Goal: Transaction & Acquisition: Book appointment/travel/reservation

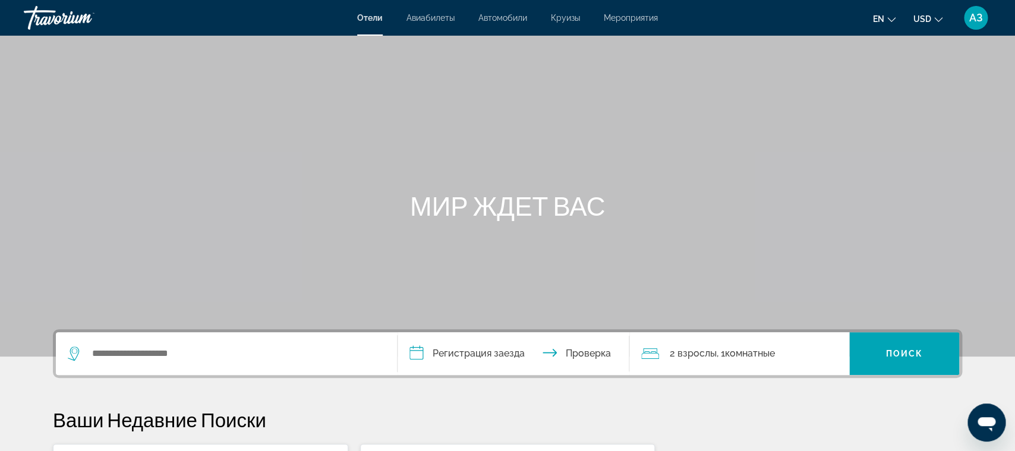
click at [615, 18] on span "Мероприятия" at bounding box center [631, 18] width 54 height 10
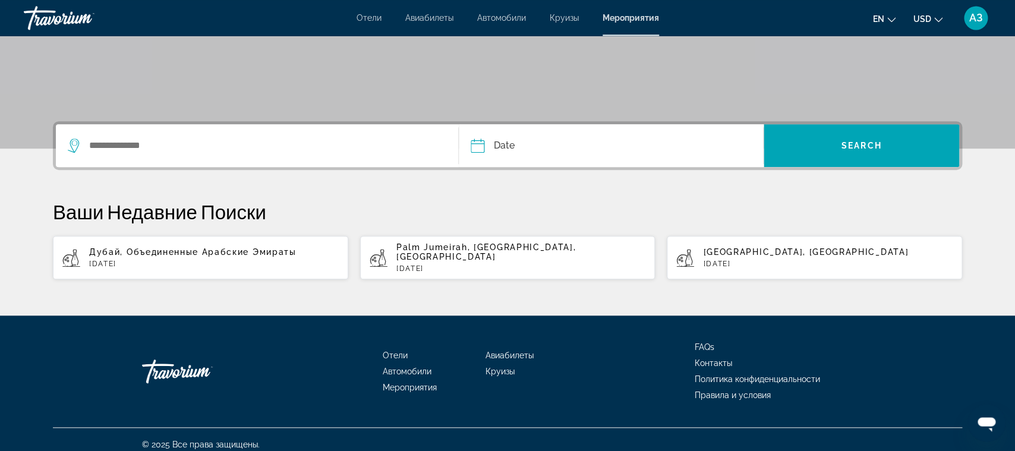
scroll to position [209, 0]
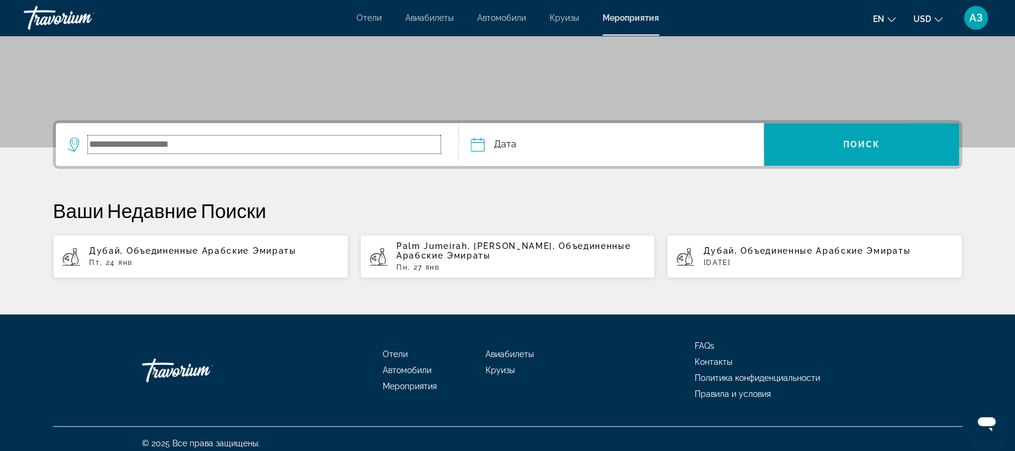
click at [291, 143] on input "Поиск виджет" at bounding box center [264, 145] width 353 height 18
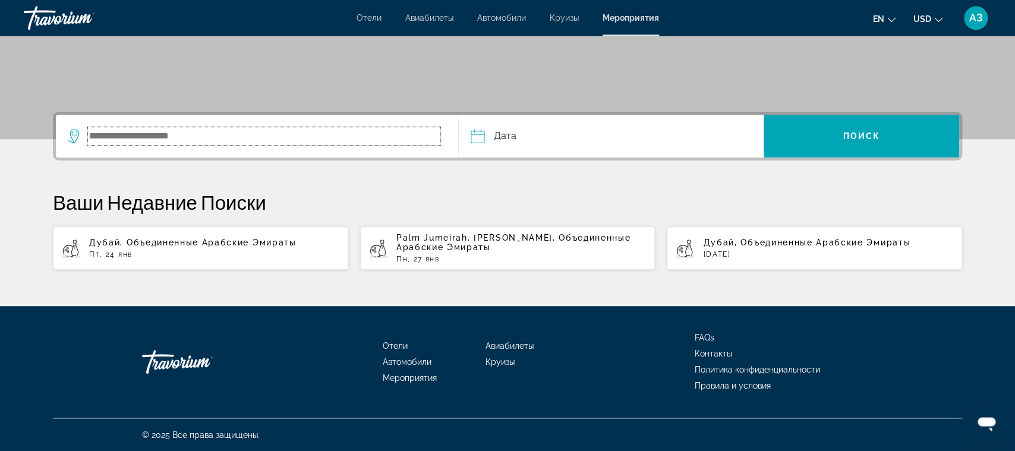
scroll to position [218, 0]
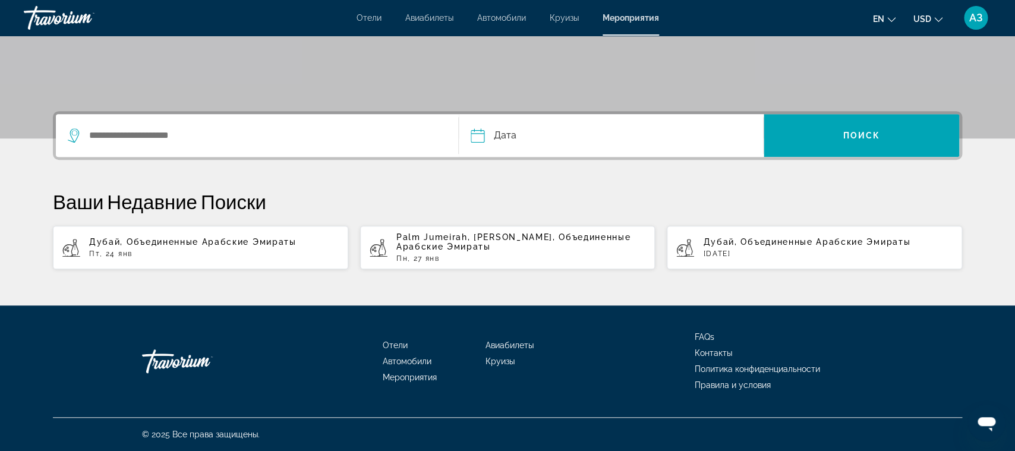
click at [476, 134] on input "Дата" at bounding box center [543, 137] width 151 height 46
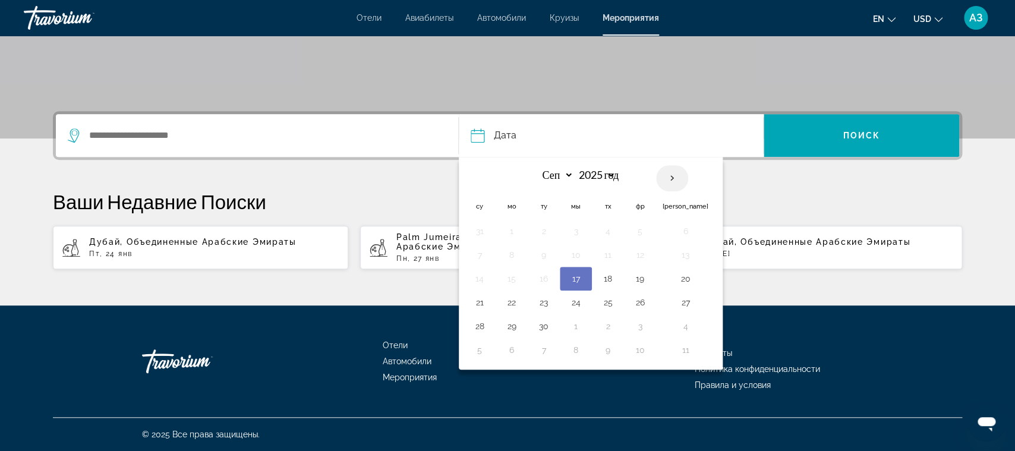
click at [677, 178] on th "В следующем месяце" at bounding box center [672, 178] width 32 height 26
select select "*"
click at [578, 254] on button "8" at bounding box center [576, 255] width 19 height 17
type input "**********"
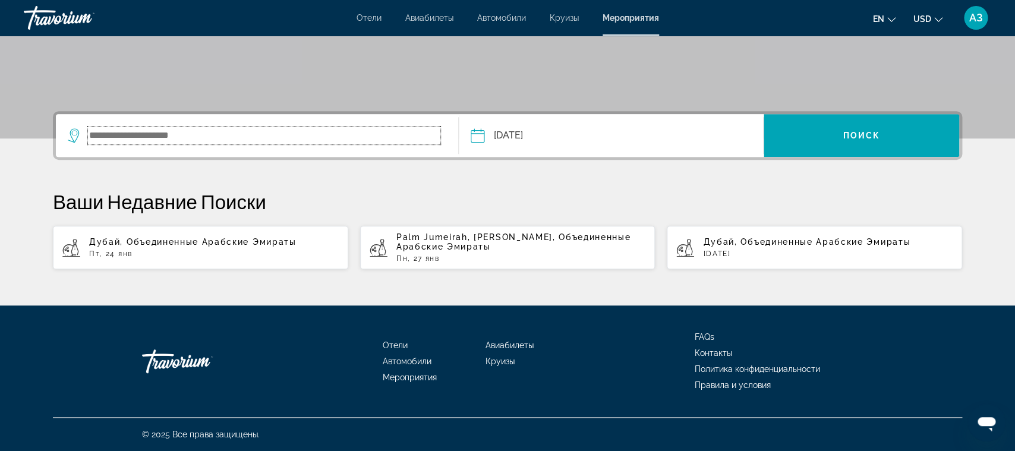
click at [259, 133] on input "Поиск виджет" at bounding box center [264, 136] width 353 height 18
click at [152, 139] on input "Поиск виджет" at bounding box center [264, 136] width 353 height 18
type input "*"
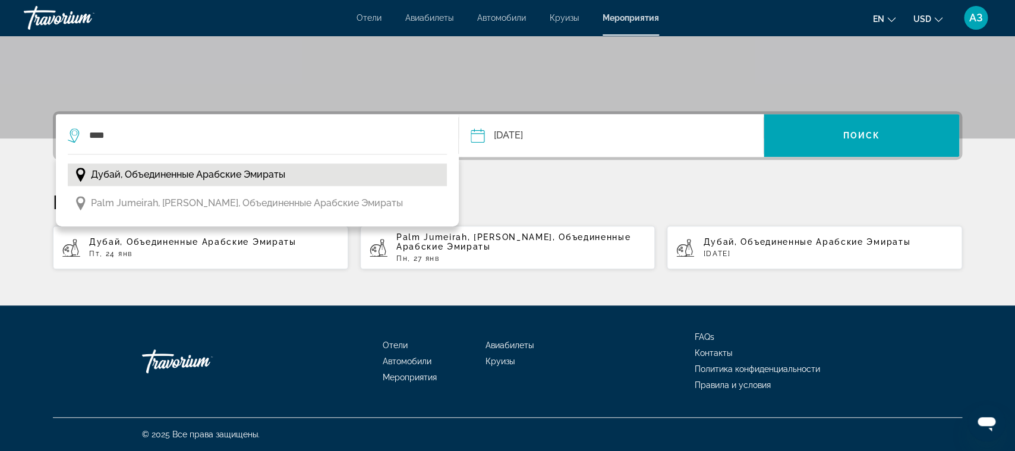
click at [136, 172] on span "Дубай, Объединенные Арабские Эмираты" at bounding box center [188, 174] width 194 height 17
type input "**********"
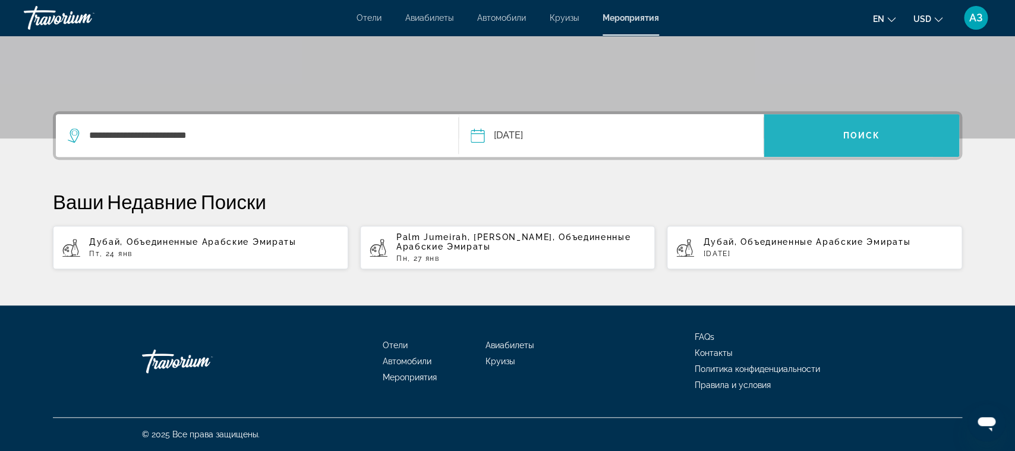
click at [796, 140] on span "Поиск виджет" at bounding box center [862, 135] width 196 height 29
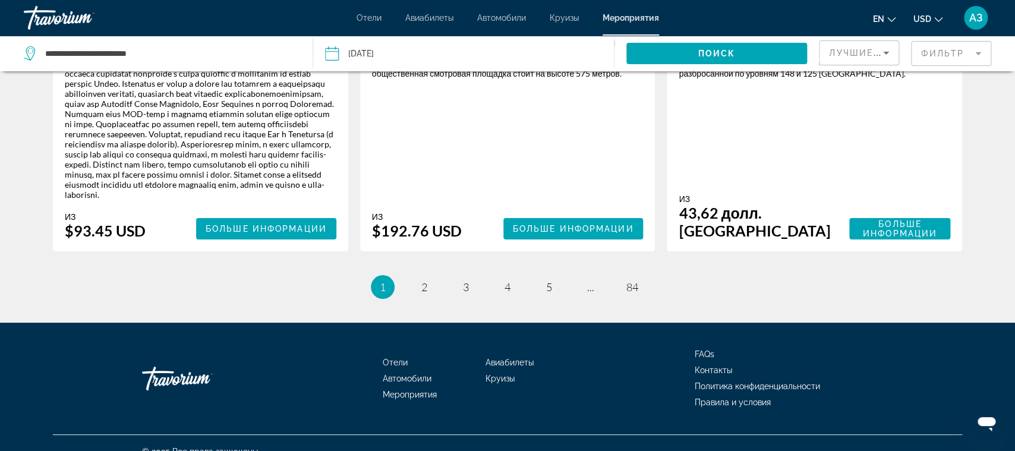
scroll to position [1883, 0]
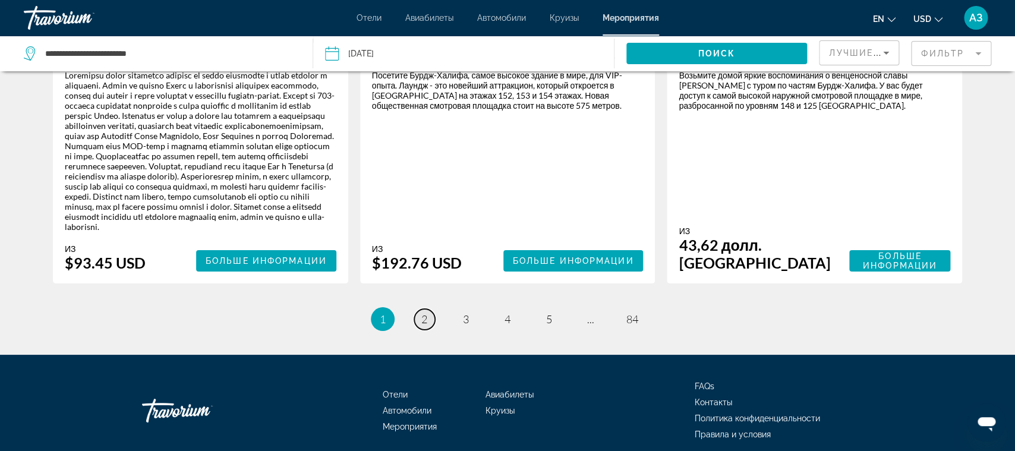
click at [425, 326] on span "2" at bounding box center [424, 319] width 6 height 13
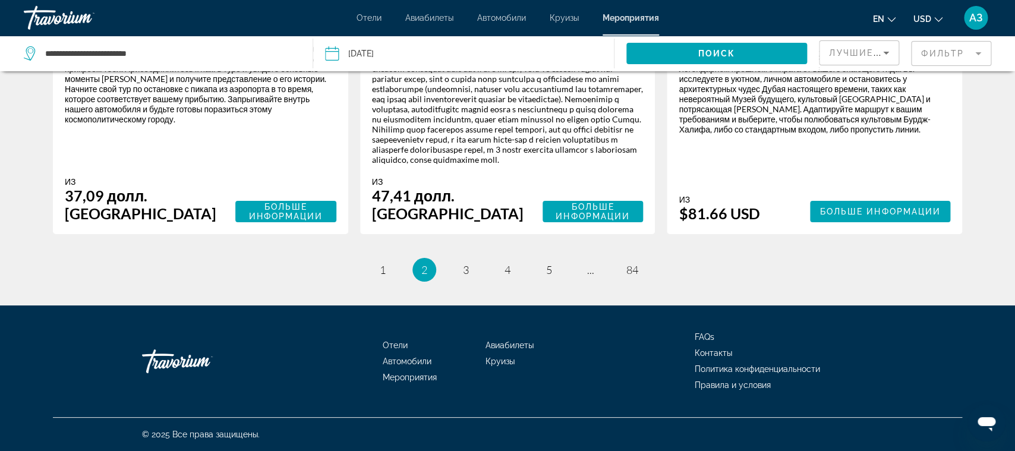
scroll to position [1905, 0]
click at [467, 270] on span "3" at bounding box center [466, 269] width 6 height 13
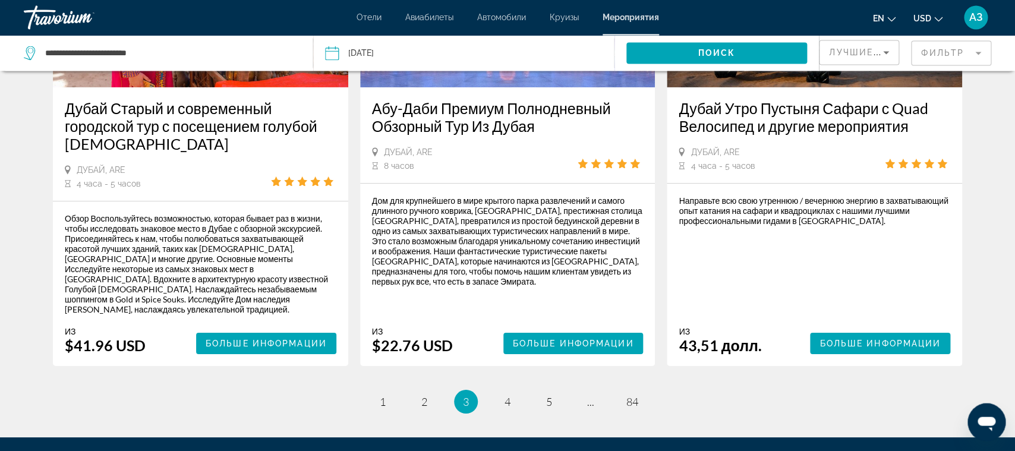
scroll to position [1798, 0]
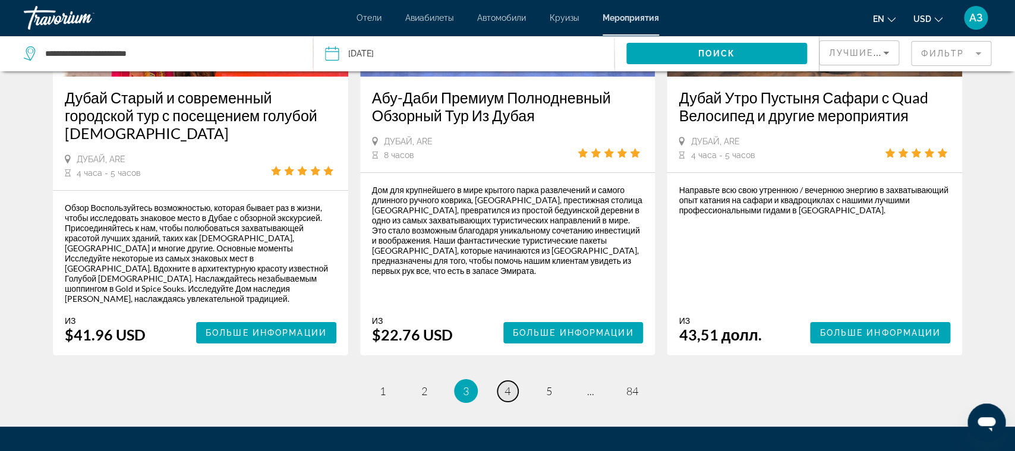
click at [505, 398] on span "4" at bounding box center [508, 391] width 6 height 13
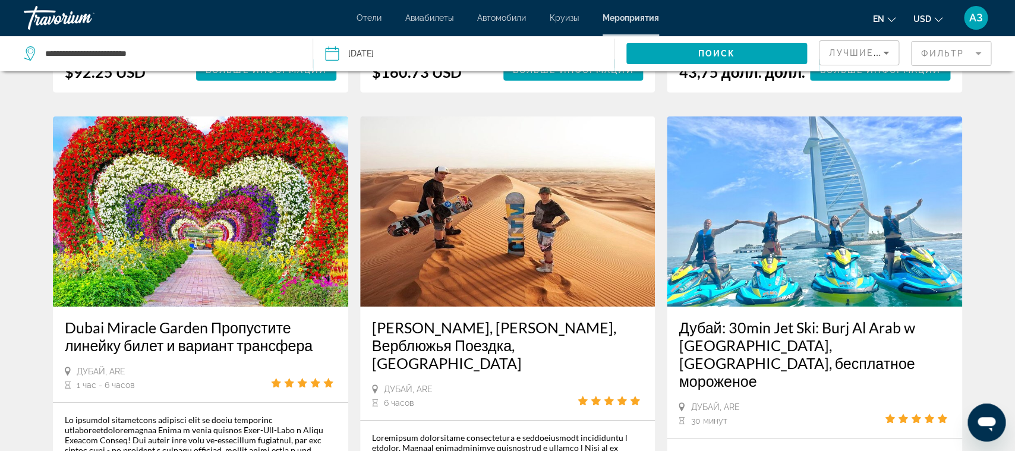
scroll to position [1556, 0]
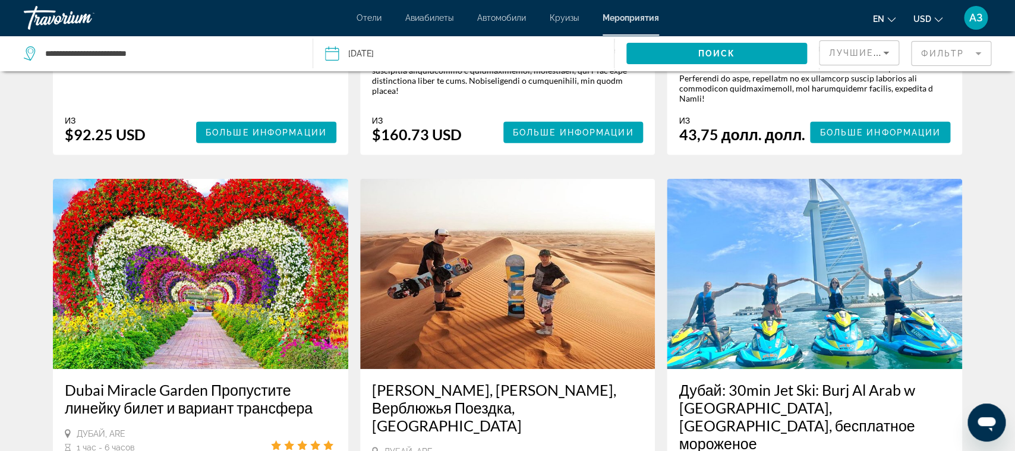
click at [238, 291] on img "Основной контент" at bounding box center [200, 274] width 295 height 190
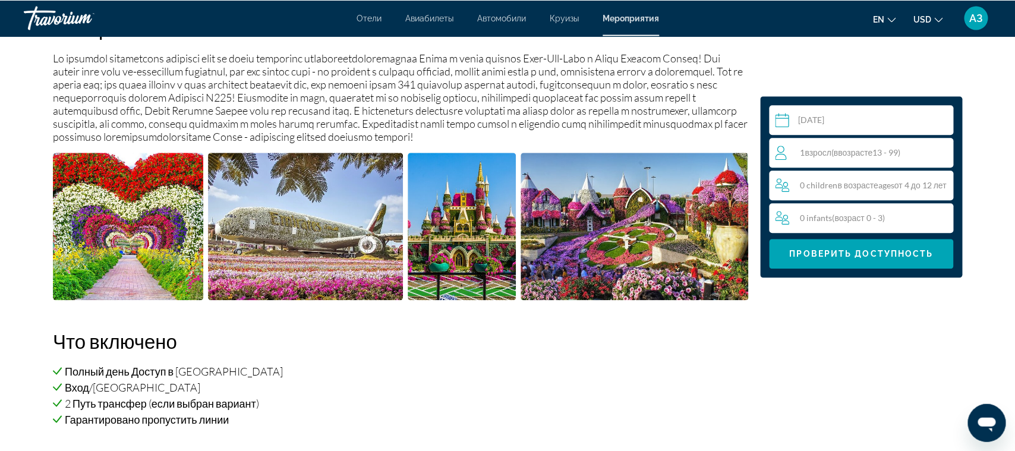
scroll to position [437, 0]
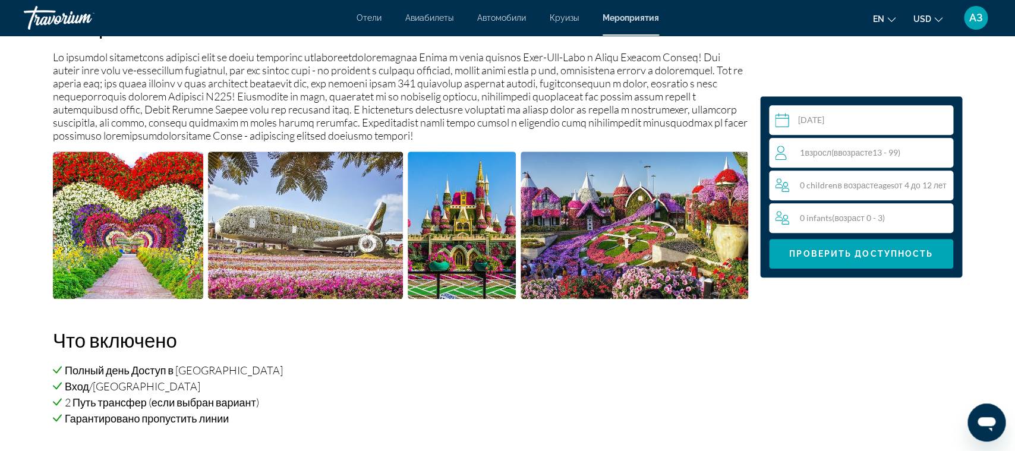
click at [808, 155] on span "Взросл" at bounding box center [818, 152] width 26 height 10
click at [936, 149] on icon "Приращение взрослых" at bounding box center [941, 152] width 11 height 14
click at [944, 185] on icon "Импульсные дети" at bounding box center [942, 185] width 11 height 11
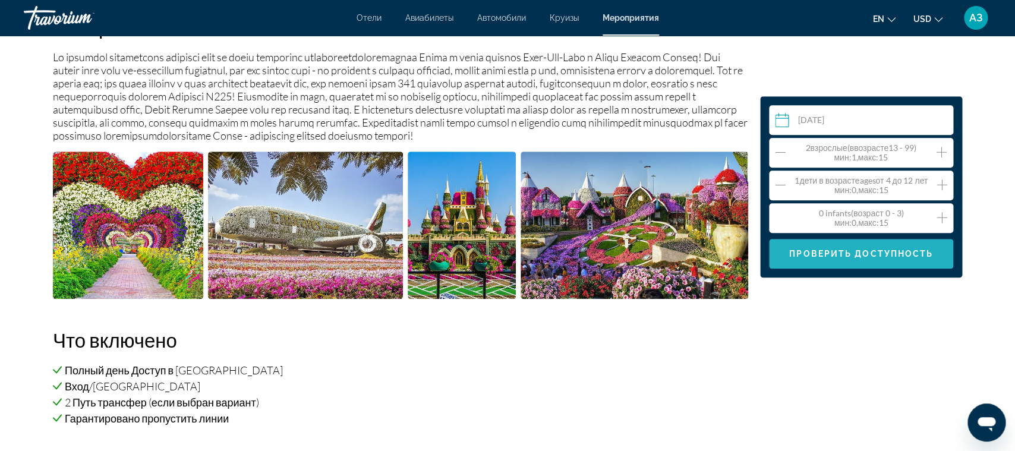
click at [910, 253] on span "Проверить Доступность" at bounding box center [861, 254] width 144 height 10
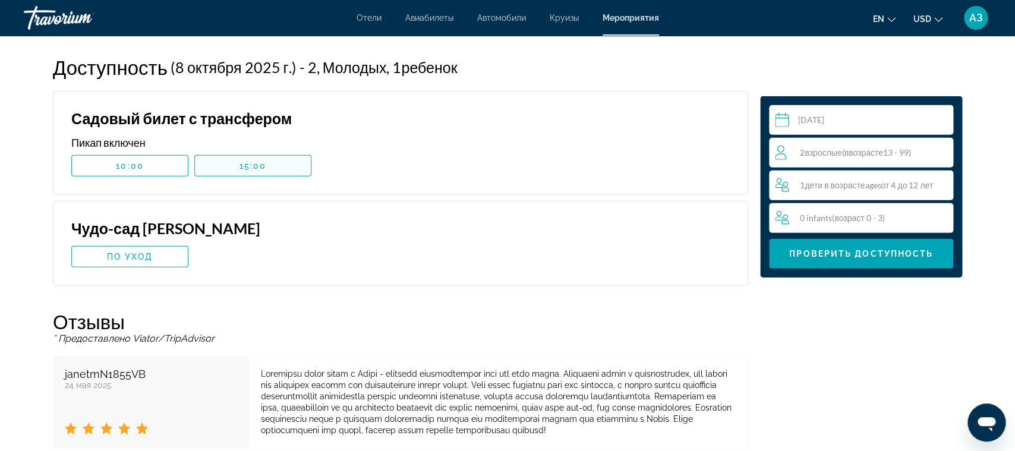
scroll to position [1442, 0]
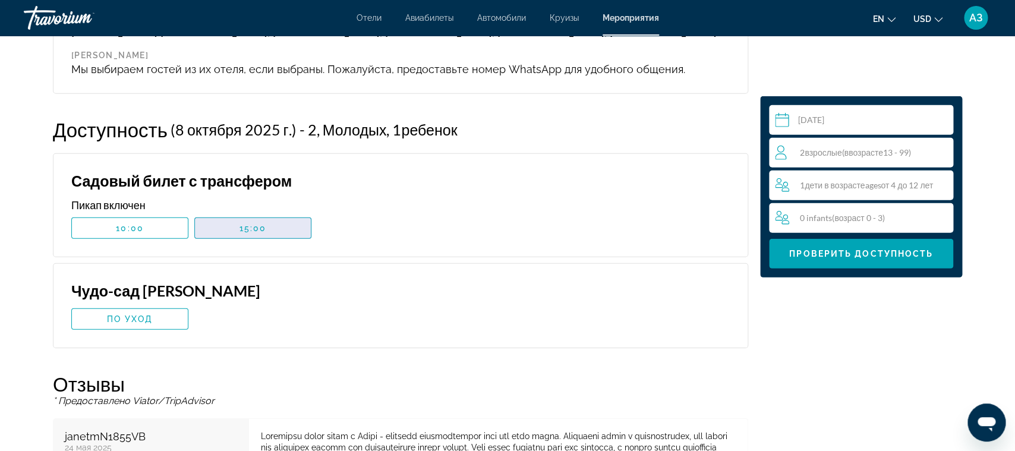
click at [270, 243] on span "Основной контент" at bounding box center [253, 228] width 116 height 29
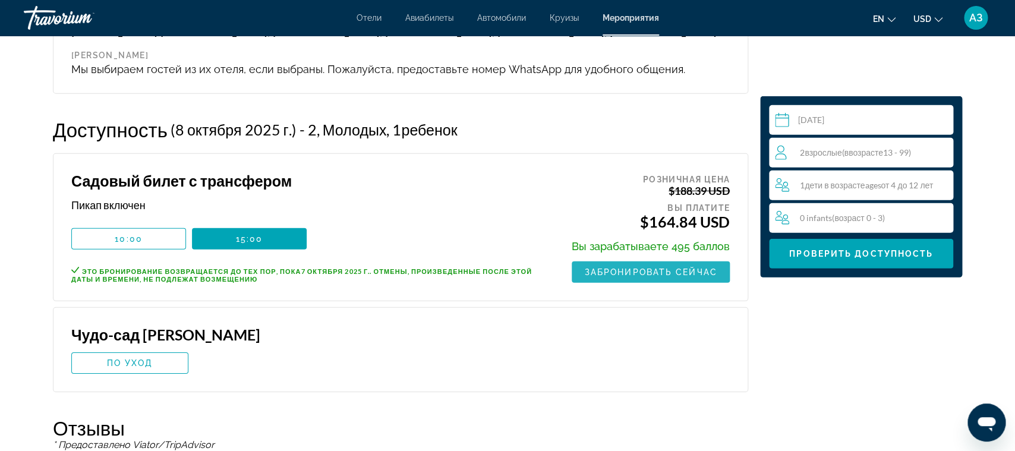
click at [660, 277] on span "Забронировать сейчас" at bounding box center [651, 273] width 133 height 10
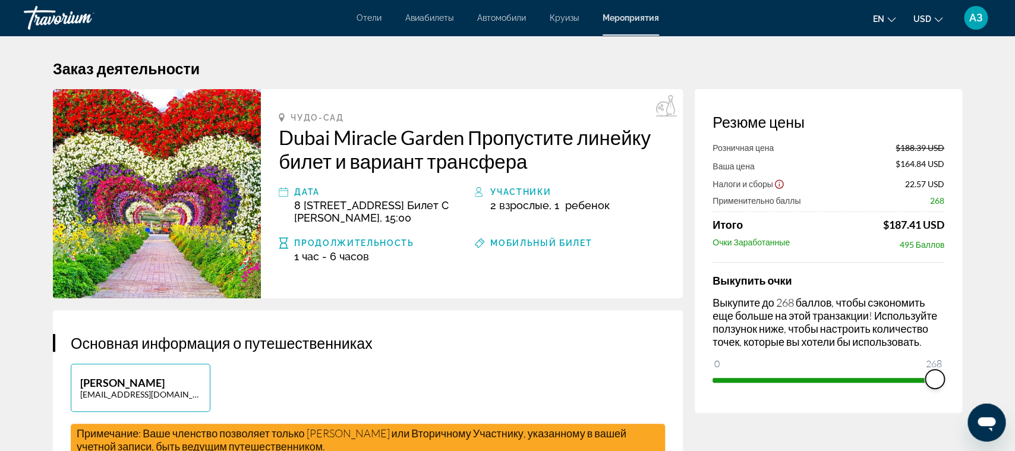
drag, startPoint x: 725, startPoint y: 364, endPoint x: 946, endPoint y: 369, distance: 221.2
click at [943, 378] on ngx-slider "0 268 268" at bounding box center [829, 379] width 232 height 2
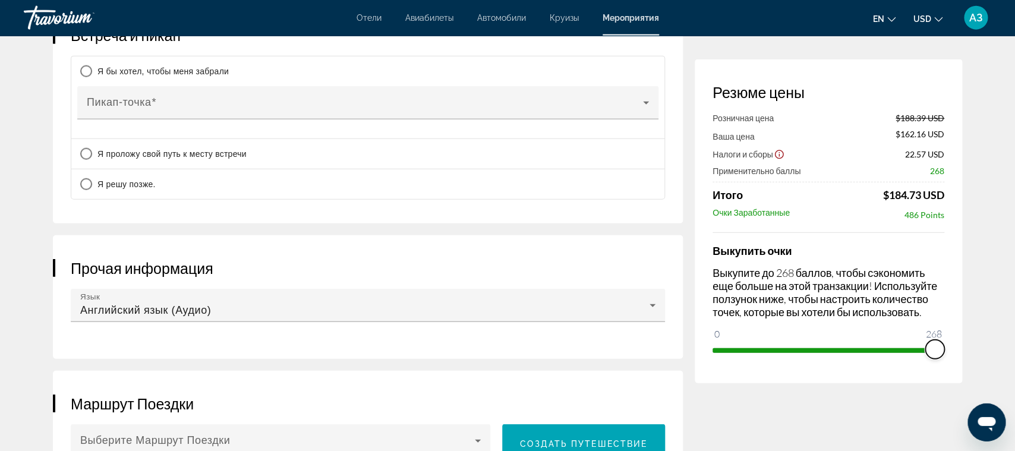
scroll to position [1248, 0]
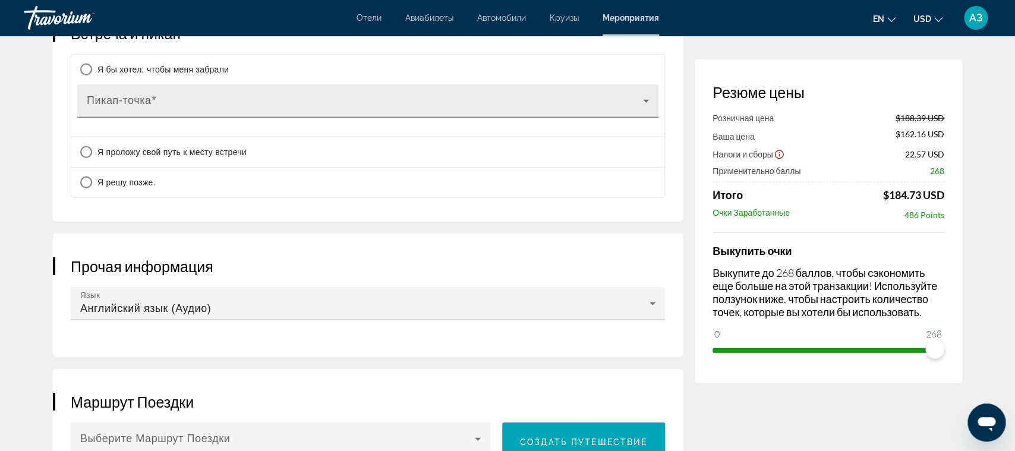
click at [331, 113] on span "Основной контент" at bounding box center [365, 106] width 556 height 14
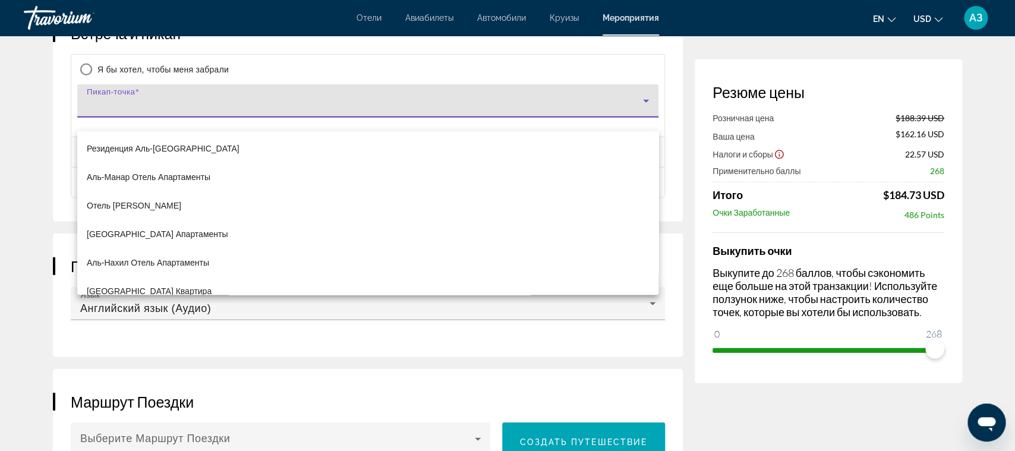
scroll to position [2046, 0]
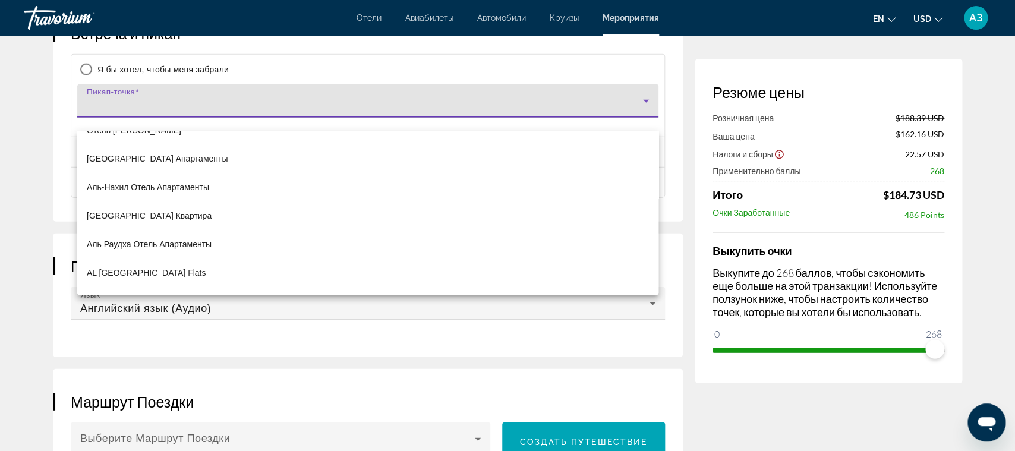
click at [226, 114] on div at bounding box center [507, 225] width 1015 height 451
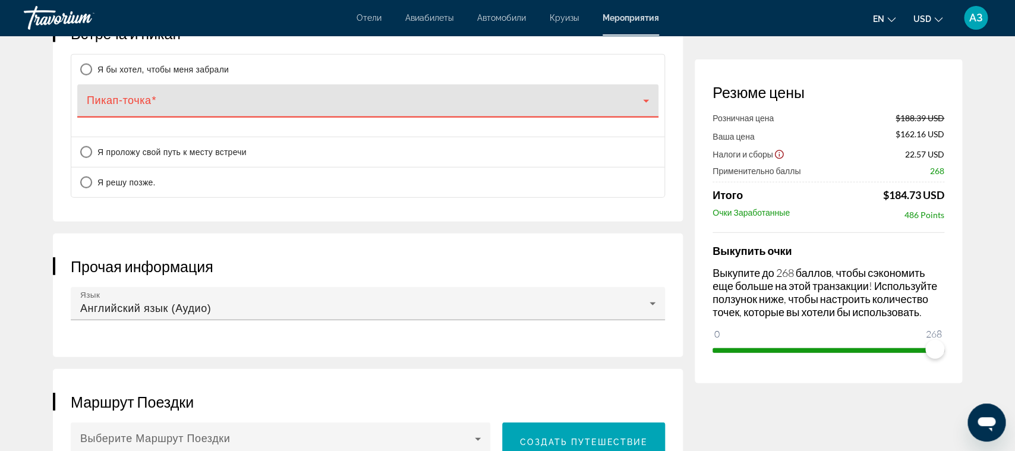
click at [222, 112] on span "Основной контент" at bounding box center [365, 106] width 556 height 14
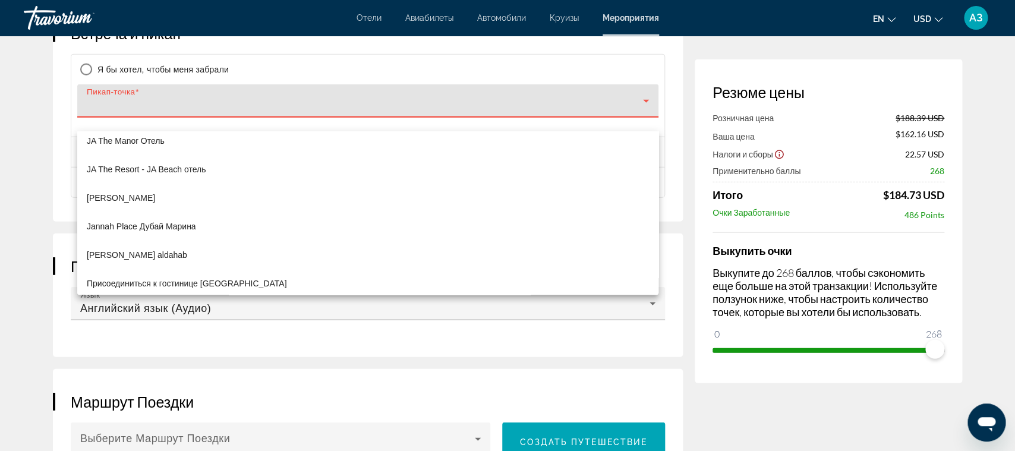
scroll to position [15676, 0]
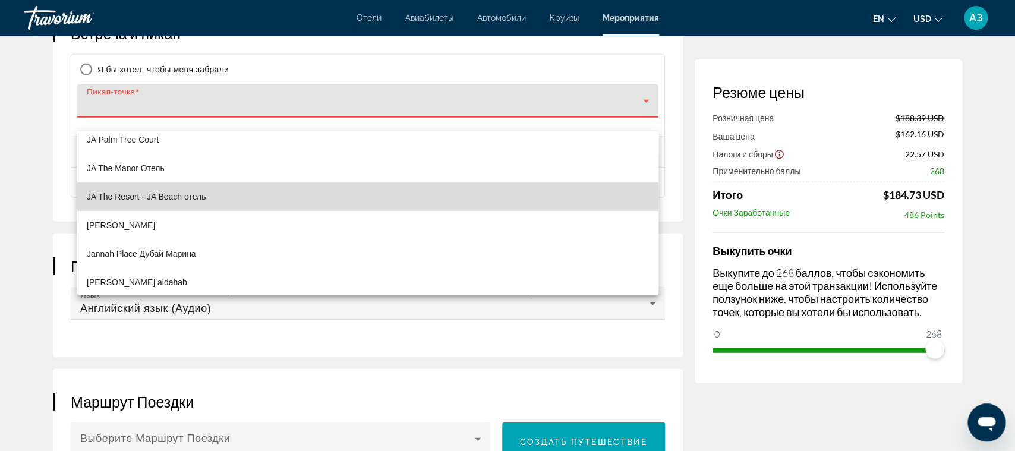
click at [202, 194] on span "JA The Resort - JA Beach отель" at bounding box center [146, 197] width 119 height 14
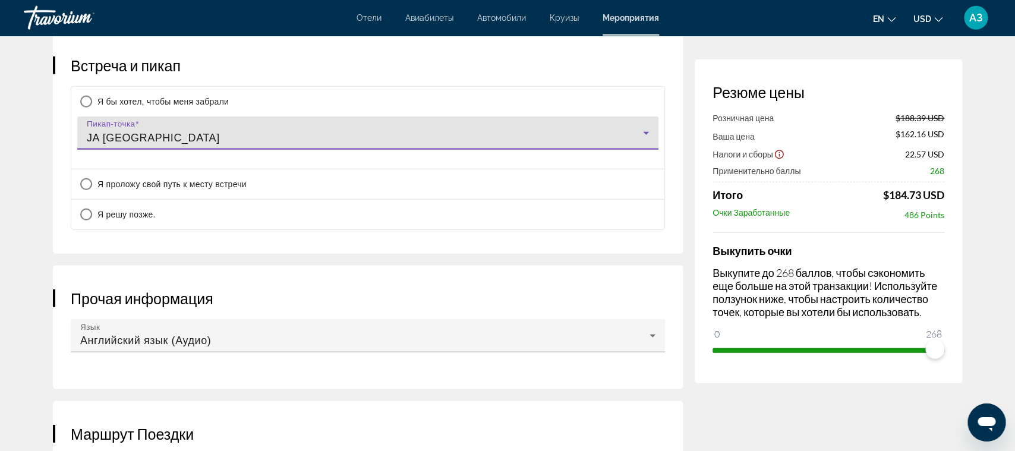
scroll to position [1186, 0]
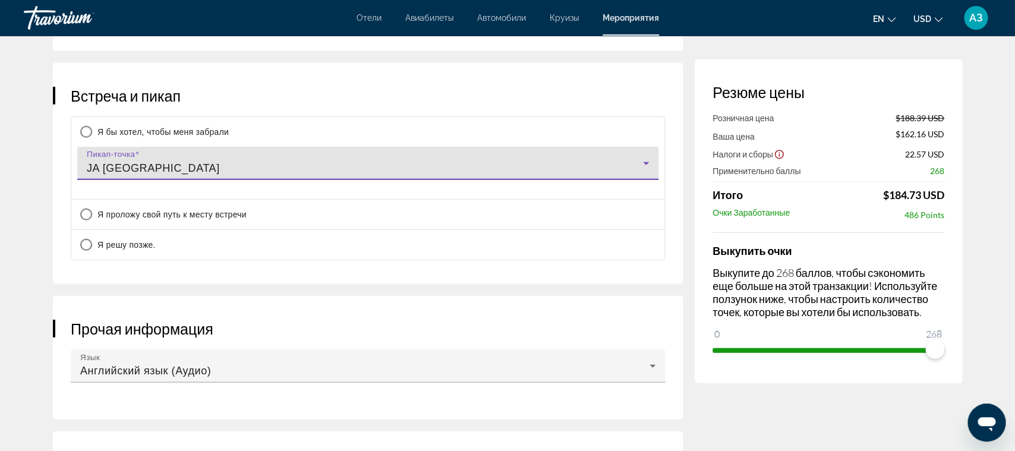
click at [194, 174] on span "JA [GEOGRAPHIC_DATA]" at bounding box center [153, 168] width 133 height 12
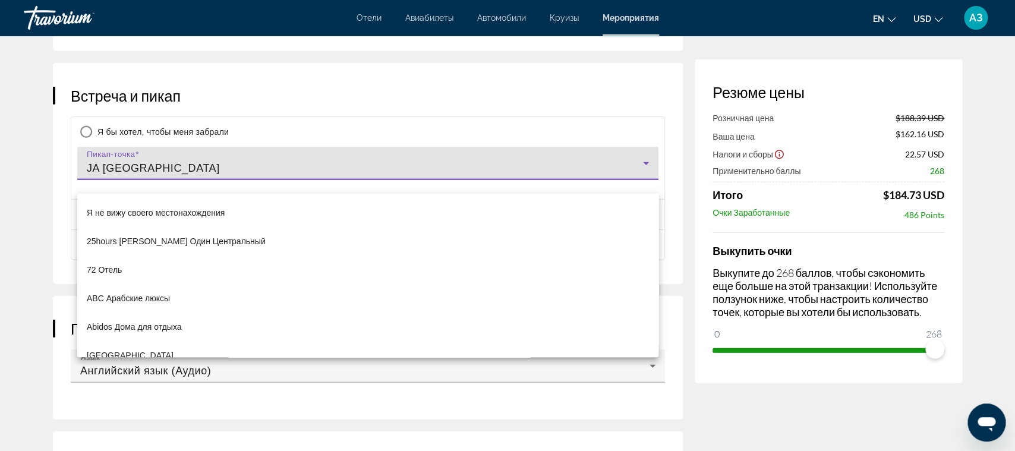
scroll to position [15592, 0]
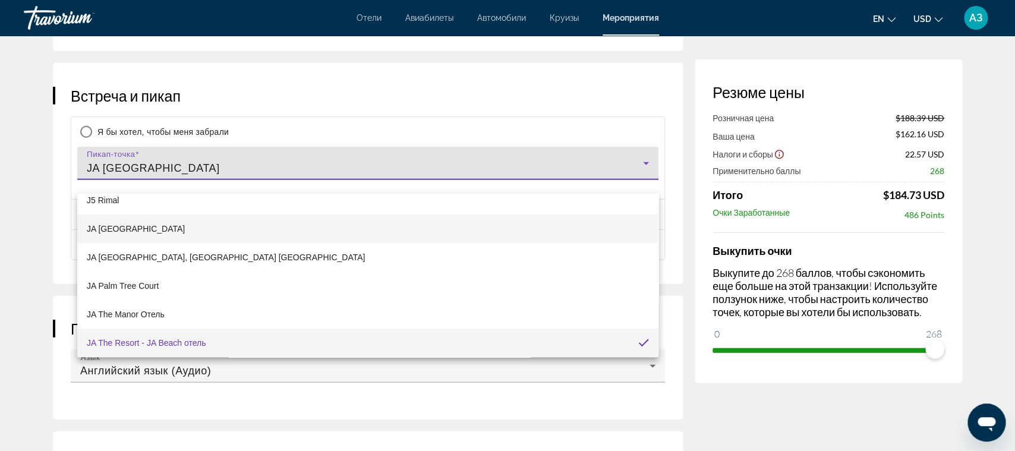
click at [152, 226] on span "JA [GEOGRAPHIC_DATA]" at bounding box center [136, 229] width 98 height 14
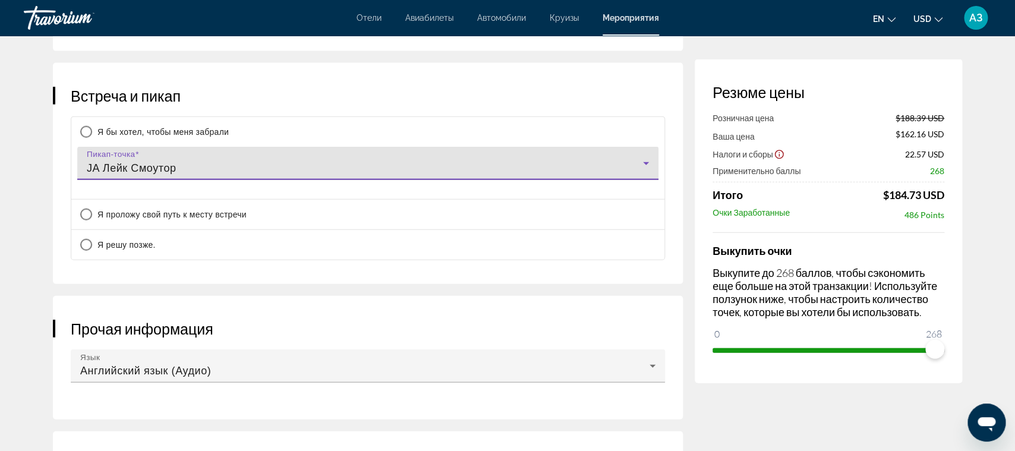
click at [179, 175] on div "JA Лейк Смоутор" at bounding box center [365, 168] width 556 height 14
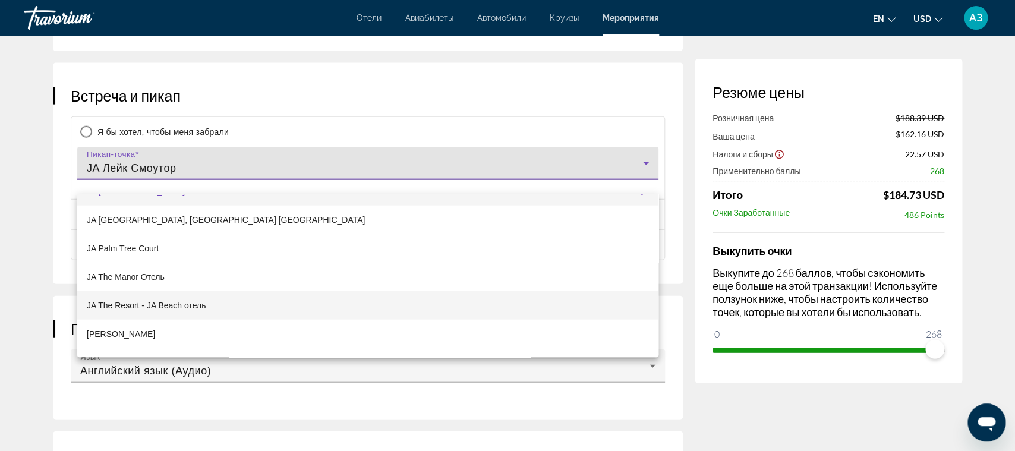
scroll to position [15553, 0]
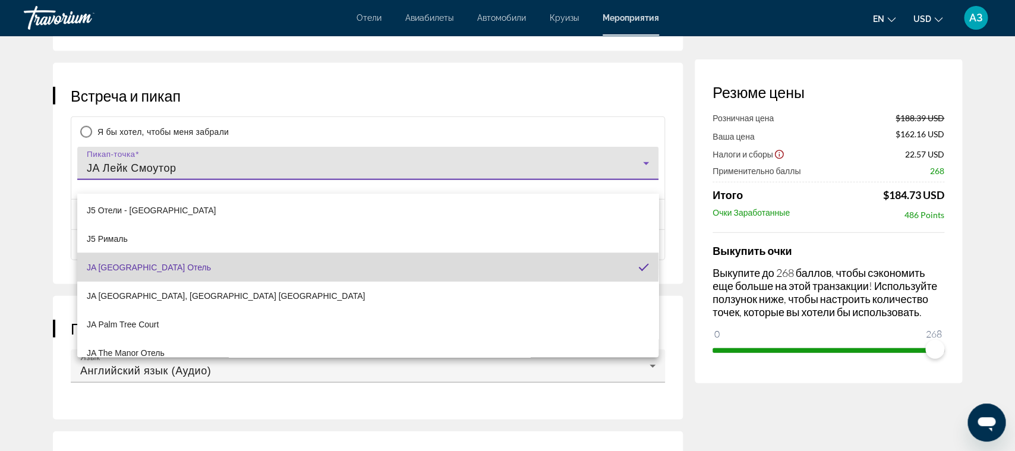
click at [152, 265] on span "JA [GEOGRAPHIC_DATA] Отель" at bounding box center [149, 267] width 124 height 14
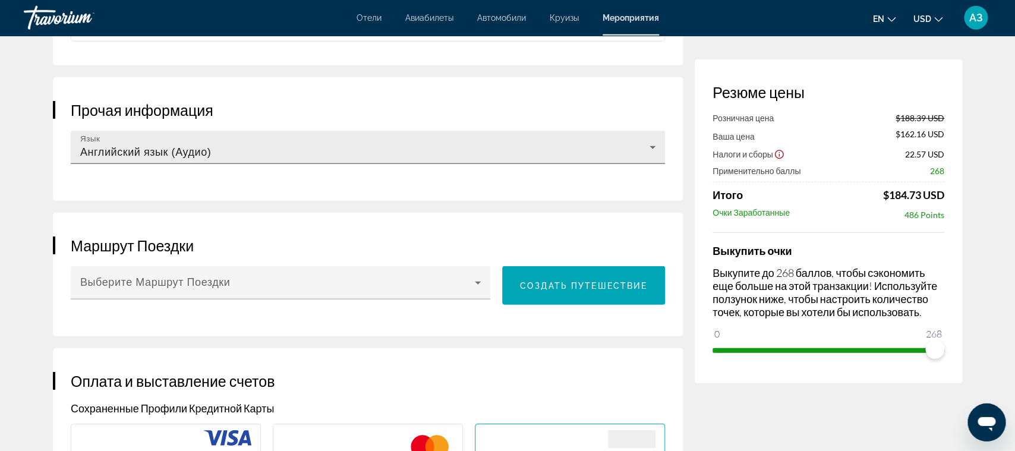
scroll to position [1436, 0]
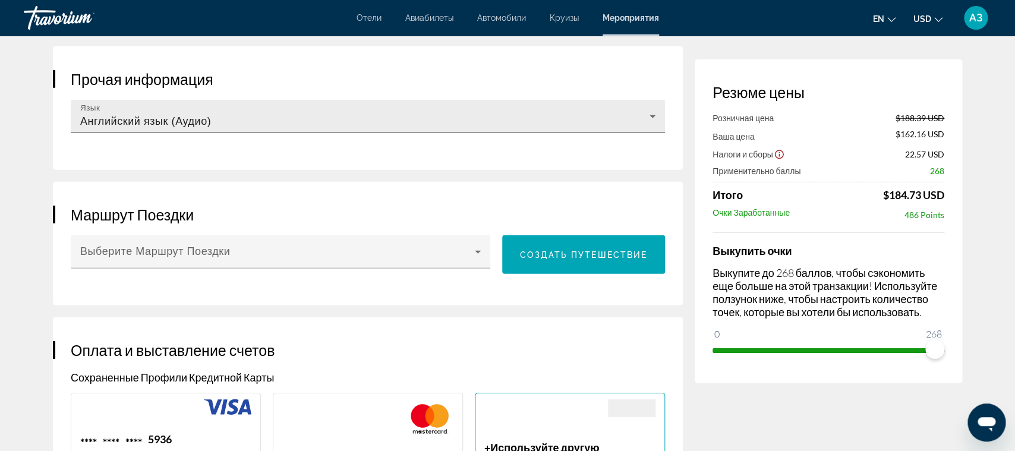
click at [155, 264] on span "Основной контент" at bounding box center [277, 257] width 395 height 14
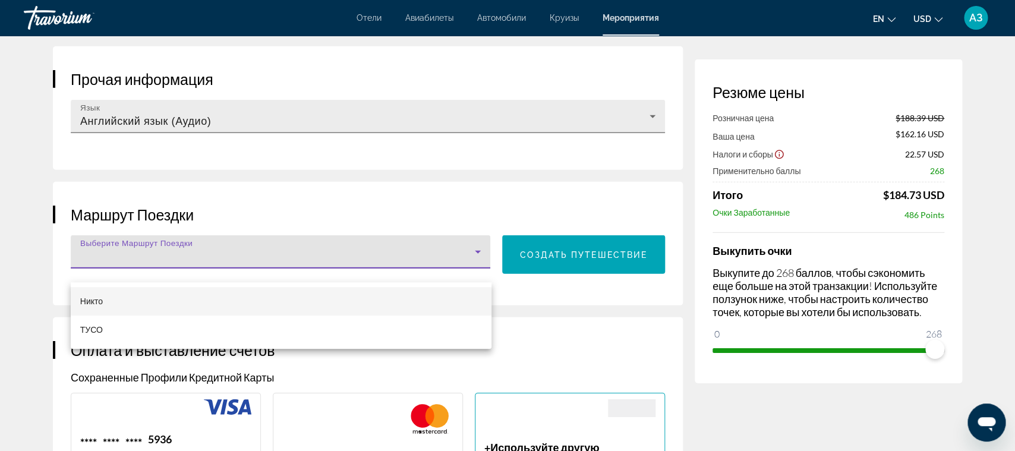
click at [155, 266] on div at bounding box center [507, 225] width 1015 height 451
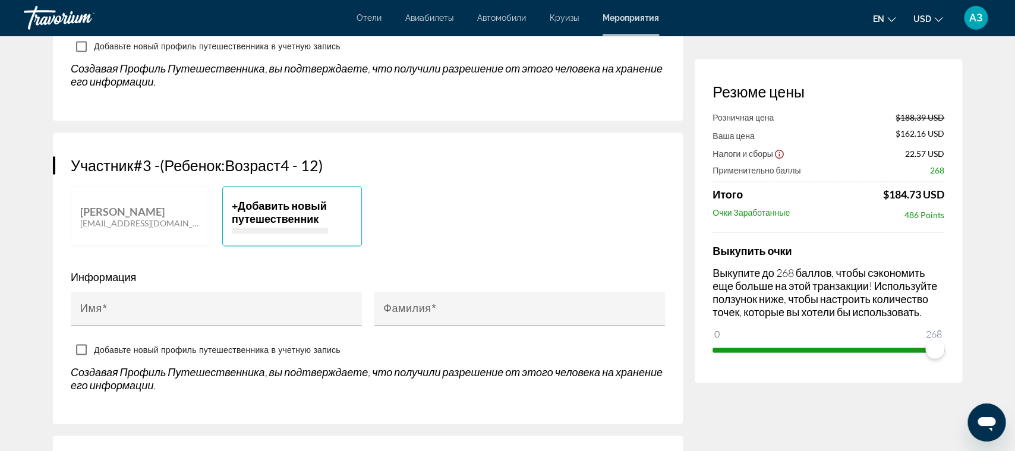
scroll to position [811, 0]
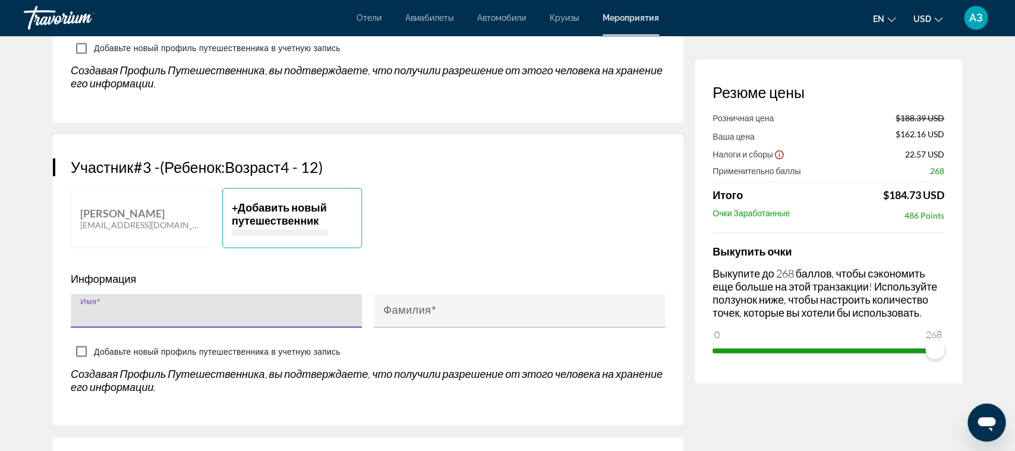
click at [137, 323] on input "Имя" at bounding box center [219, 316] width 279 height 14
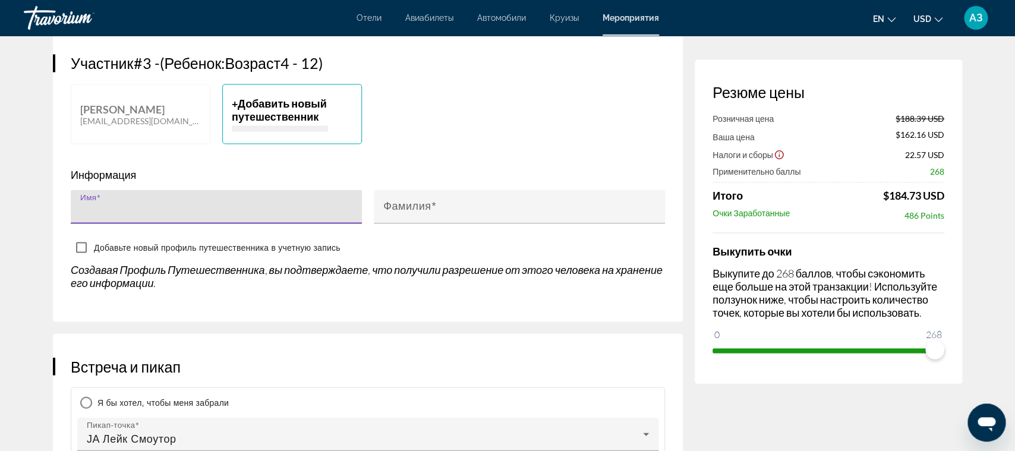
scroll to position [936, 0]
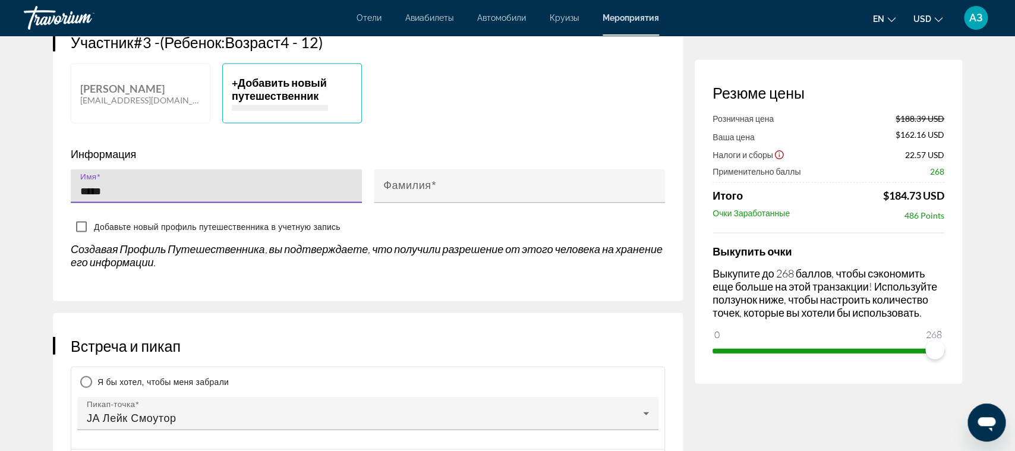
type input "******"
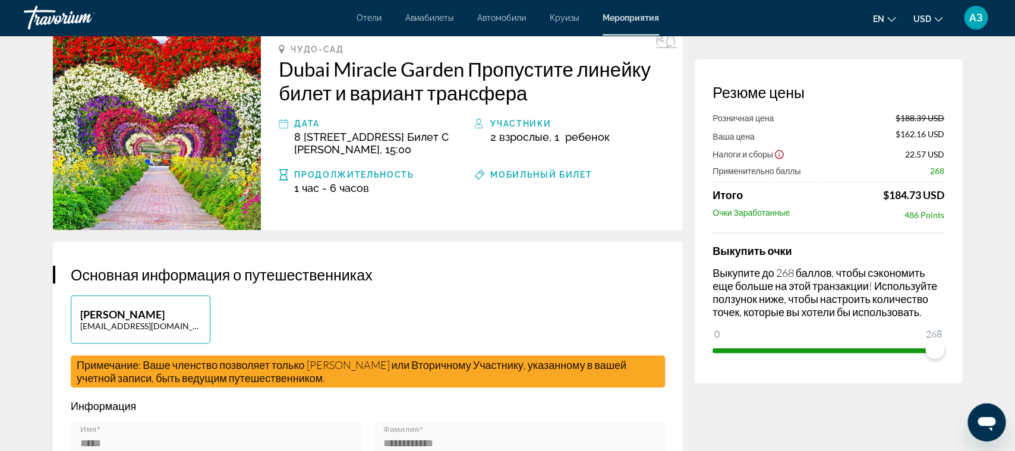
scroll to position [0, 0]
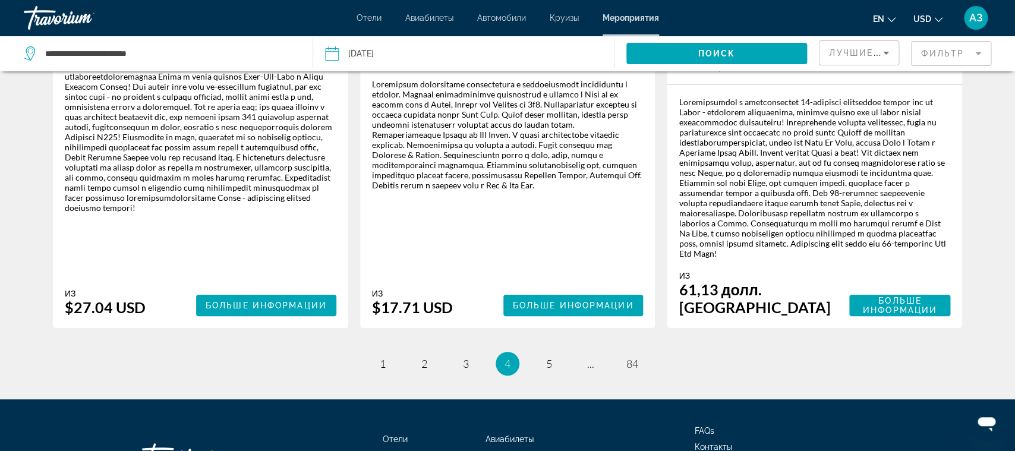
scroll to position [1997, 0]
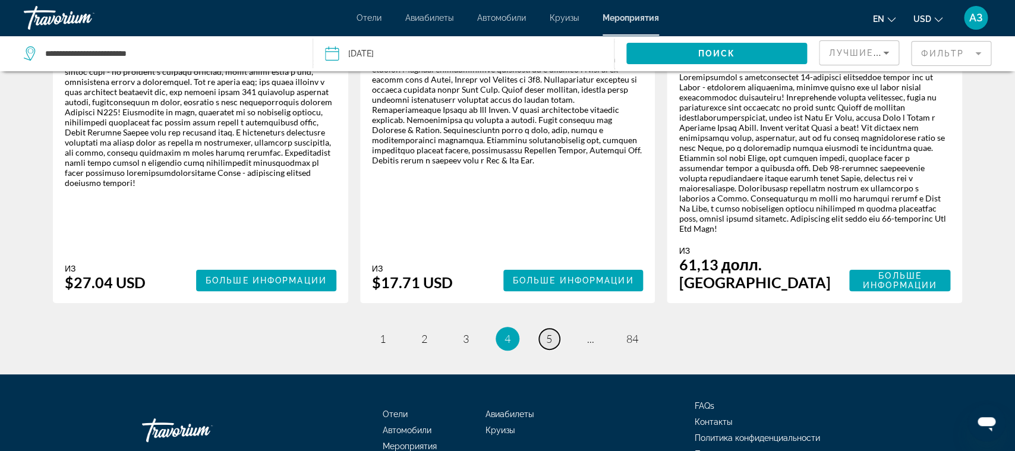
click at [546, 332] on span "5" at bounding box center [549, 338] width 6 height 13
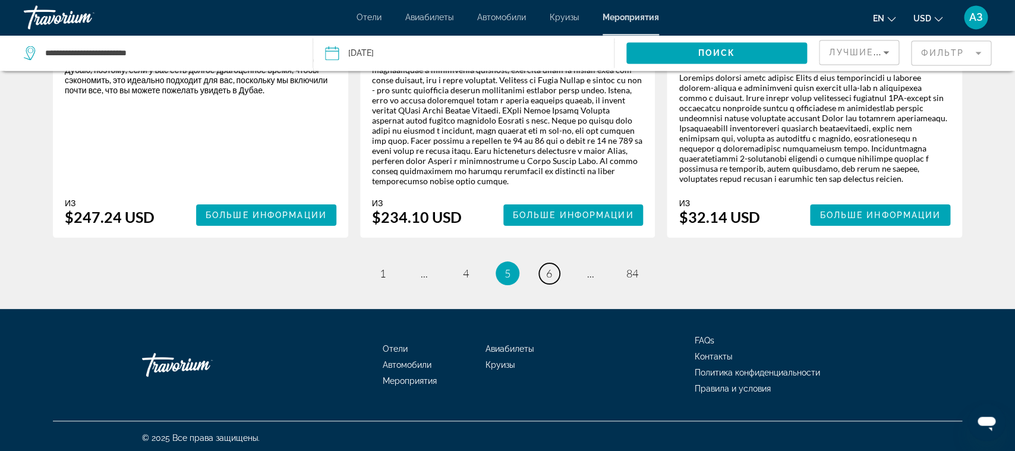
scroll to position [1996, 0]
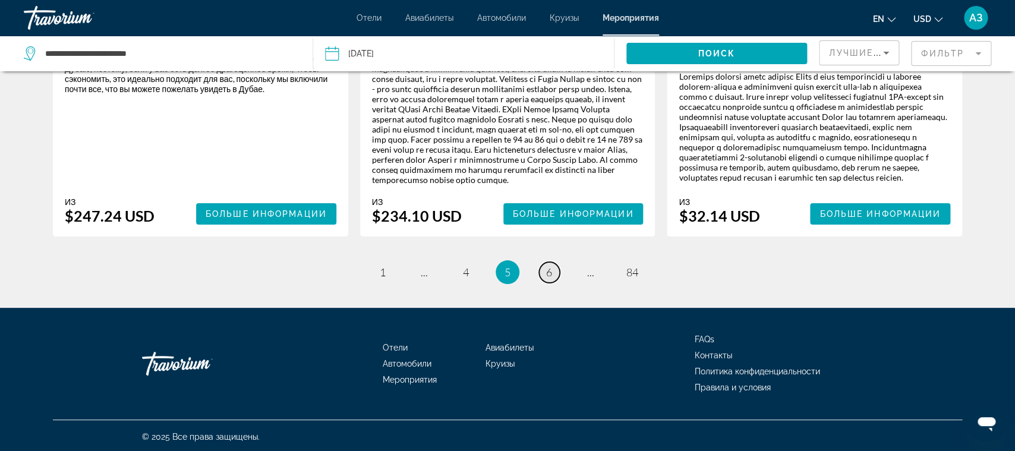
click at [543, 270] on link "страница 6" at bounding box center [549, 272] width 21 height 21
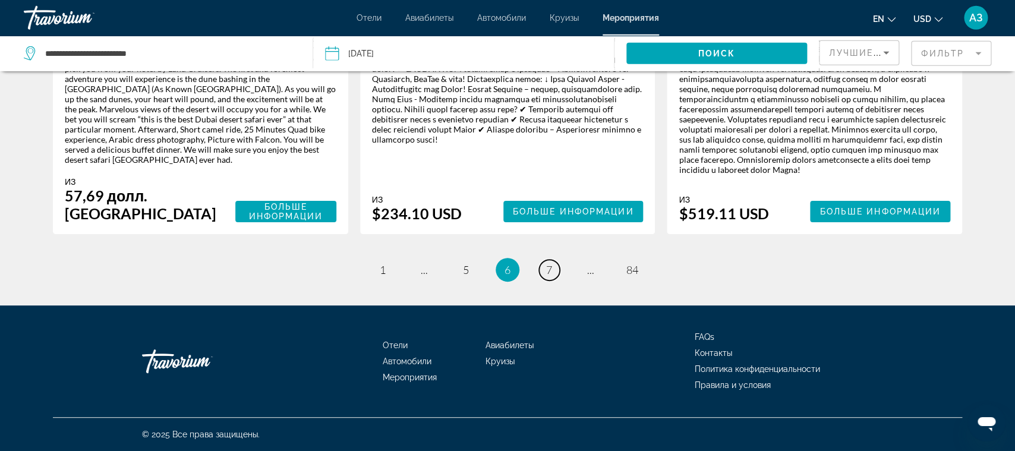
scroll to position [2048, 0]
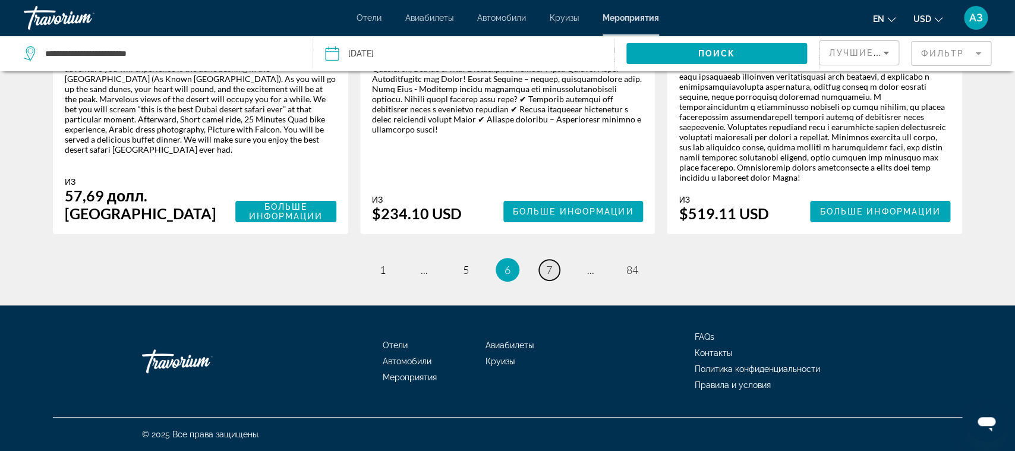
click at [550, 268] on span "7" at bounding box center [549, 269] width 6 height 13
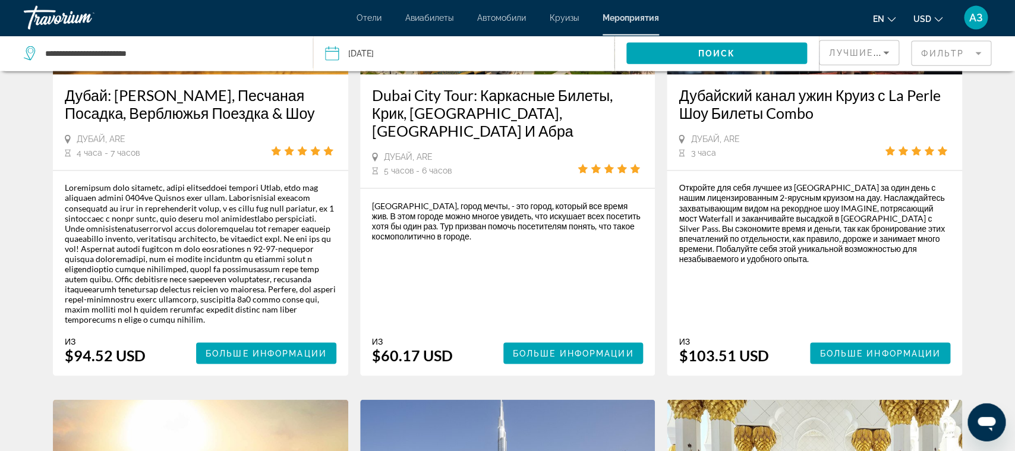
scroll to position [811, 0]
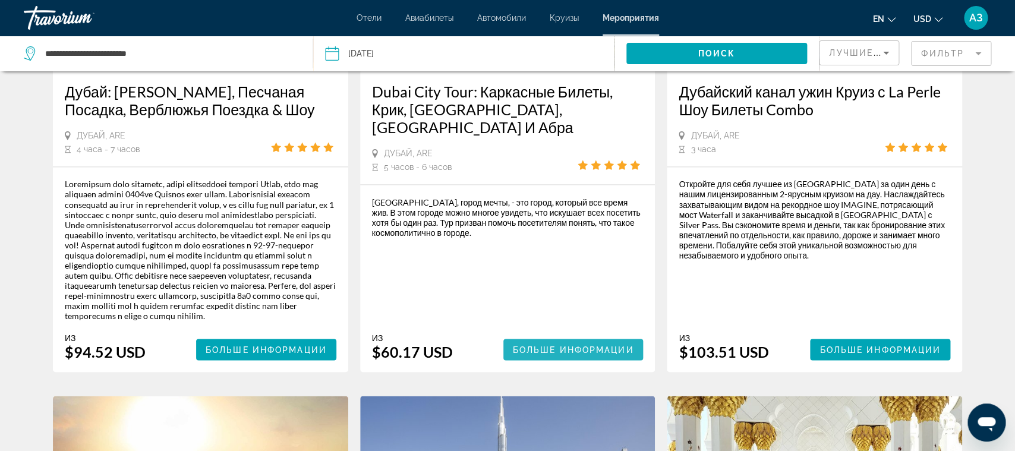
click at [552, 345] on span "Больше информации" at bounding box center [573, 350] width 121 height 10
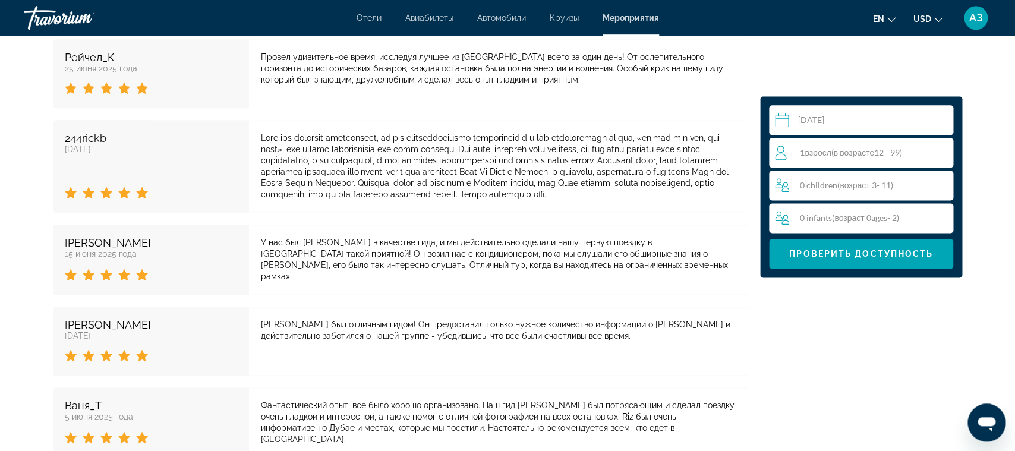
scroll to position [2622, 0]
